Goal: Find specific page/section: Find specific page/section

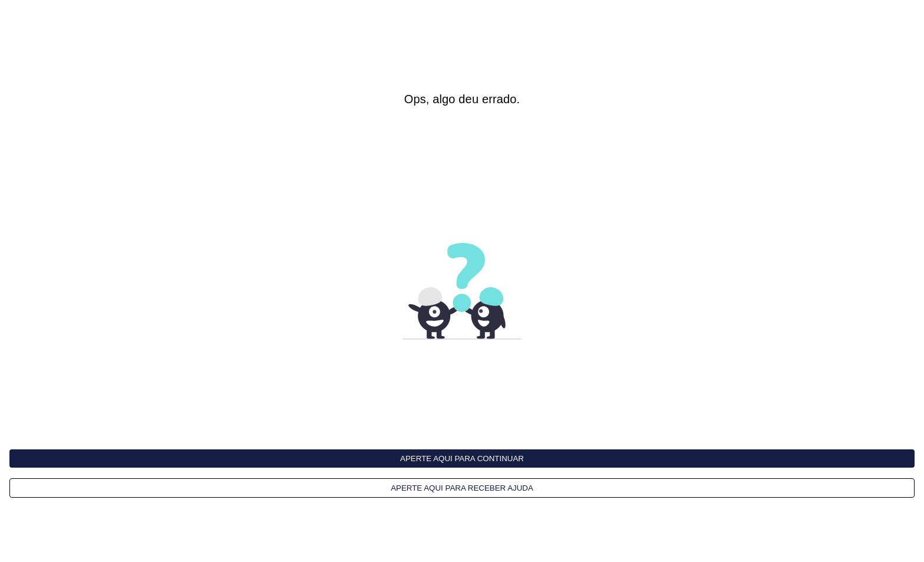
click at [924, 114] on interface-delivery-control-page at bounding box center [462, 281] width 924 height 562
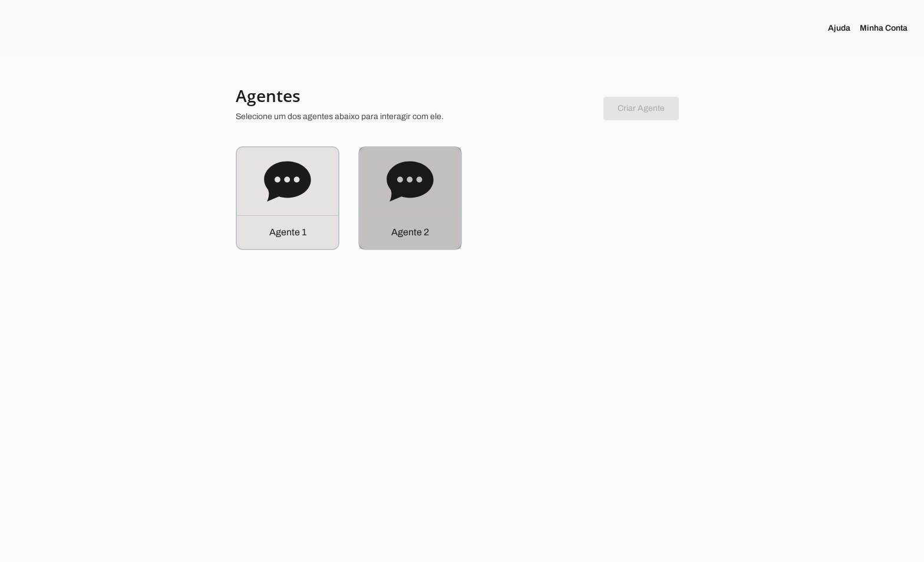
click at [424, 197] on icon at bounding box center [410, 181] width 47 height 47
